Goal: Information Seeking & Learning: Check status

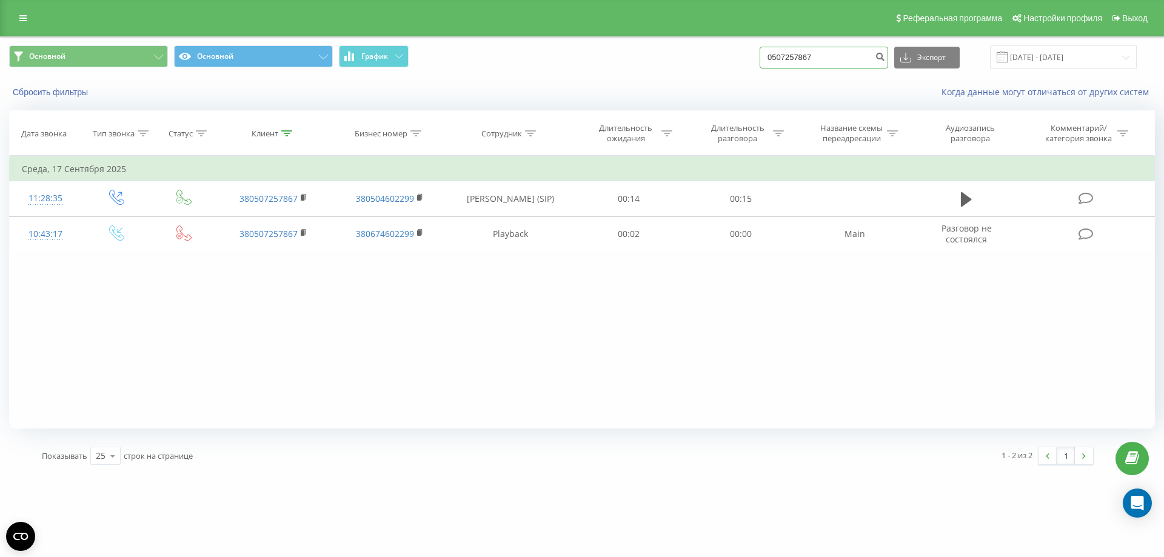
click at [792, 61] on input "0507257867" at bounding box center [824, 58] width 129 height 22
paste input "0958517773"
click at [838, 57] on input "05009585177737257867" at bounding box center [824, 58] width 129 height 22
paste input "958517773"
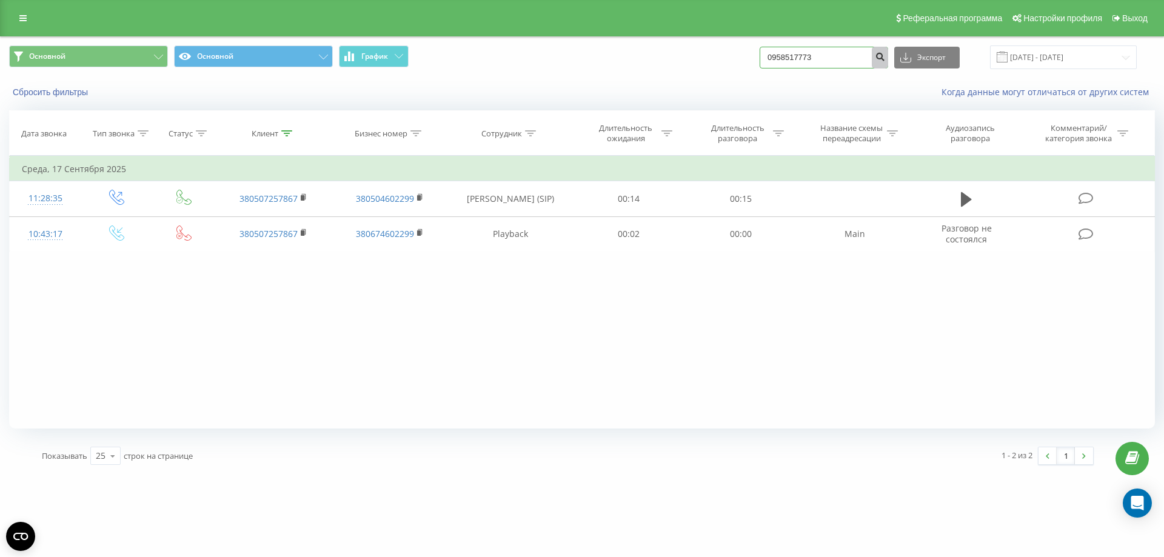
type input "0958517773"
click at [885, 58] on icon "submit" at bounding box center [880, 55] width 10 height 7
click at [832, 59] on input "0958517773" at bounding box center [824, 58] width 129 height 22
click at [808, 61] on input "0958517773" at bounding box center [824, 58] width 129 height 22
